Goal: Check status: Check status

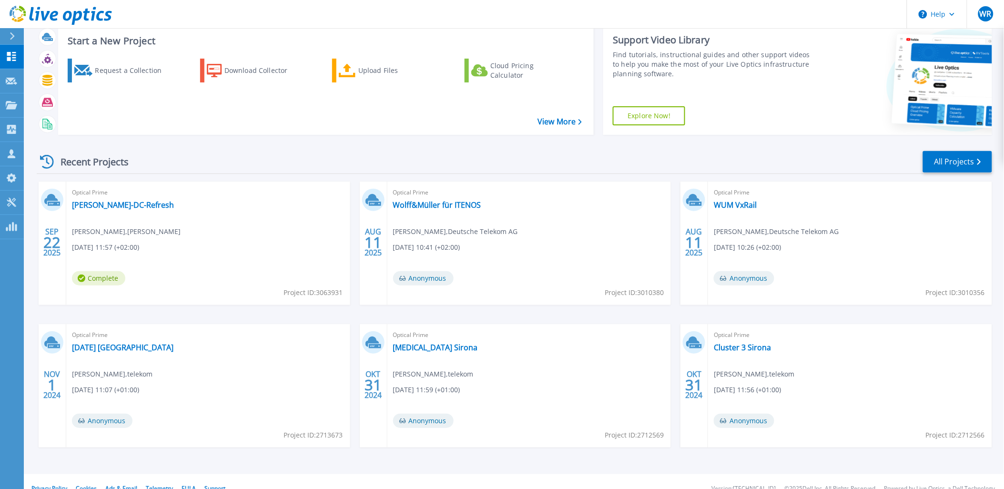
scroll to position [21, 0]
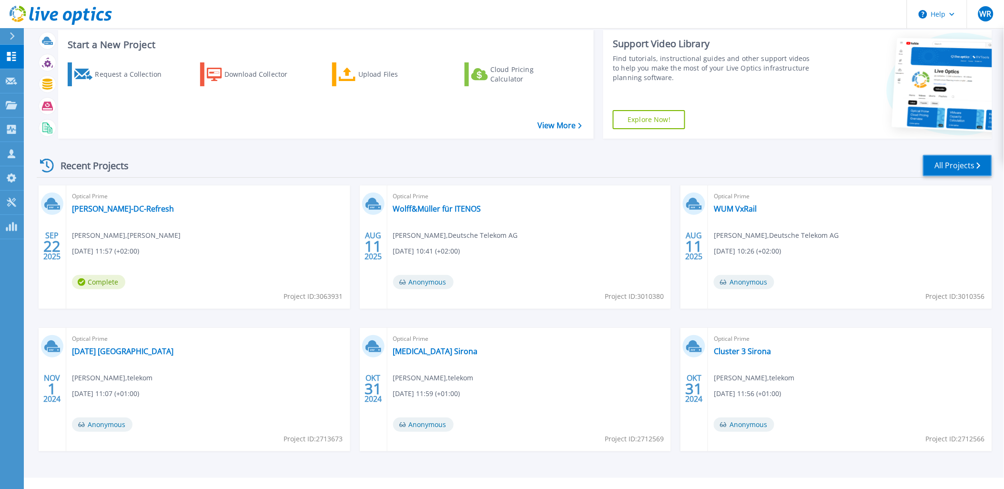
click at [952, 162] on link "All Projects" at bounding box center [957, 165] width 69 height 21
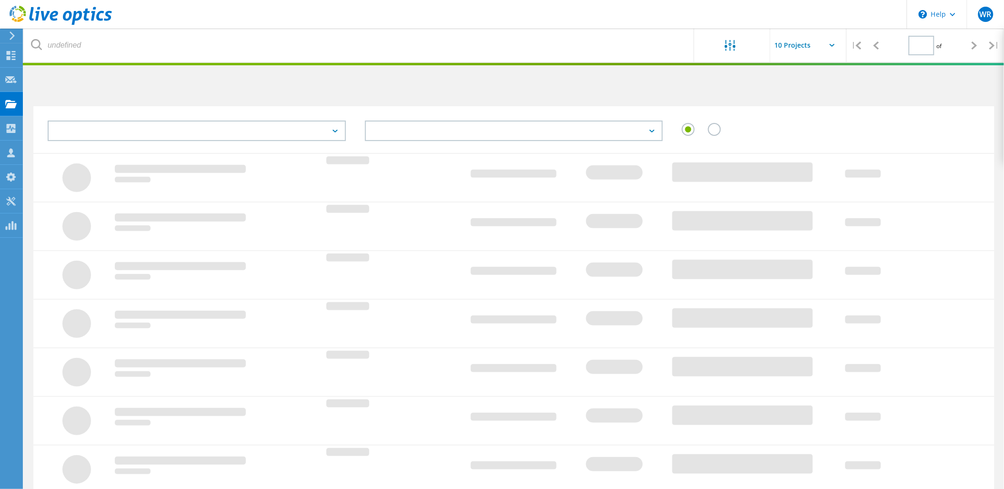
type input "1"
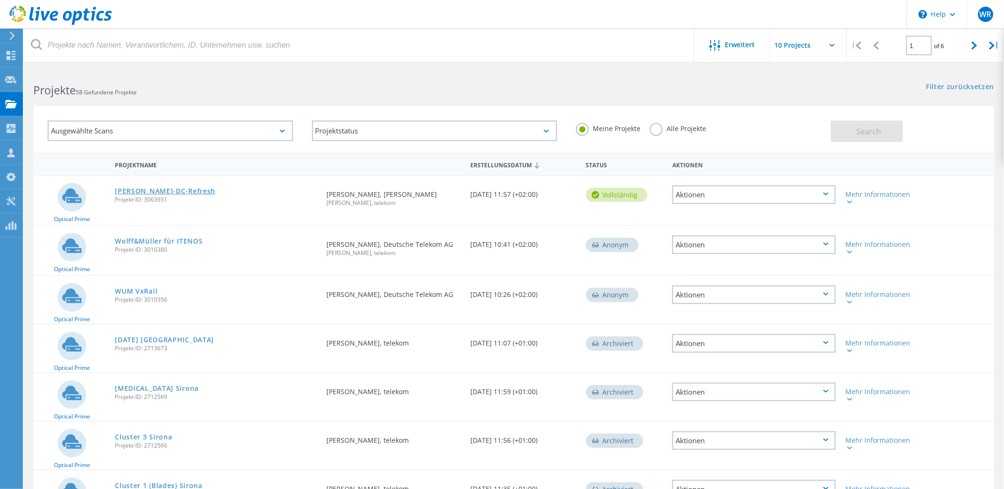
click at [132, 190] on link "[PERSON_NAME]-DC-Refresh" at bounding box center [165, 191] width 101 height 7
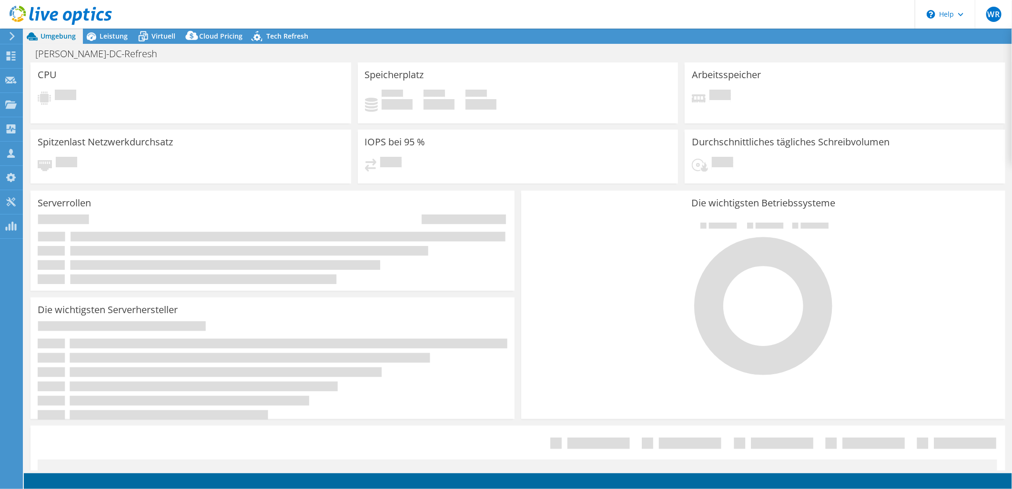
select select "USD"
